Goal: Go to known website: Access a specific website the user already knows

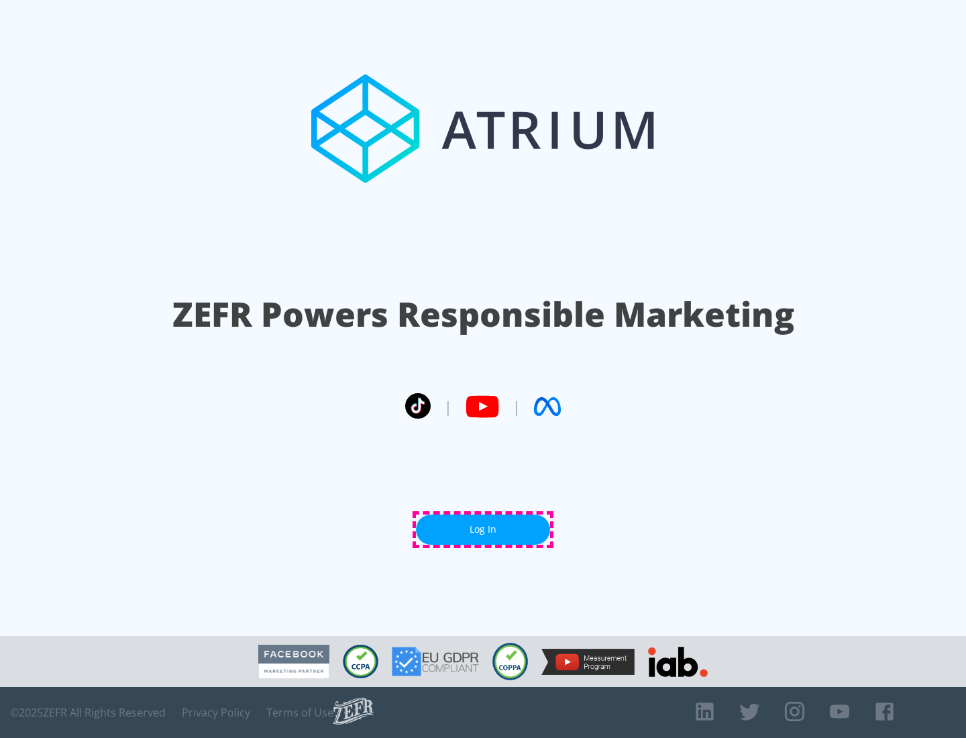
click at [483, 529] on link "Log In" at bounding box center [483, 529] width 134 height 30
